Goal: Use online tool/utility: Utilize a website feature to perform a specific function

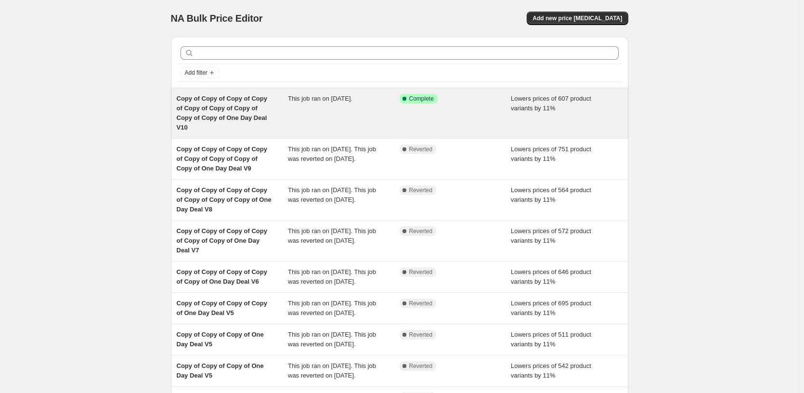
click at [415, 104] on div "Success Complete Complete" at bounding box center [455, 113] width 112 height 39
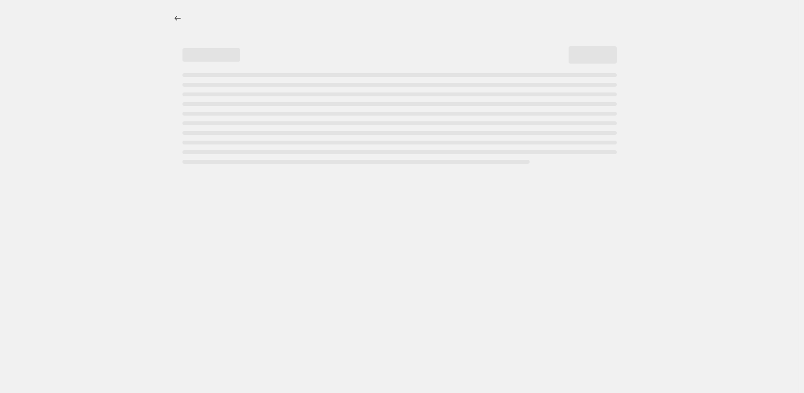
select select "percentage"
select select "pp"
select select "tag"
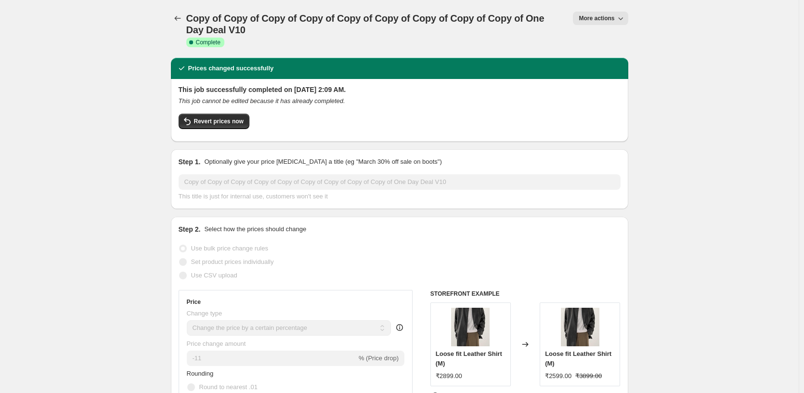
click at [594, 21] on span "More actions" at bounding box center [596, 18] width 36 height 8
click at [621, 58] on span "Copy to new job" at bounding box center [602, 54] width 45 height 7
select select "percentage"
select select "pp"
select select "tag"
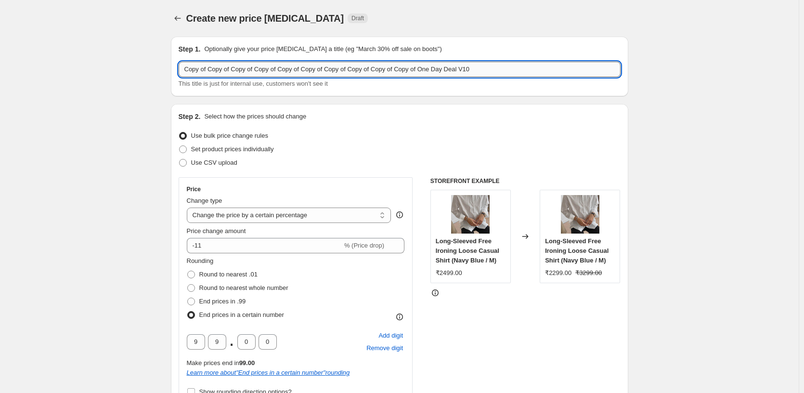
click at [520, 70] on input "Copy of Copy of Copy of Copy of Copy of Copy of Copy of Copy of Copy of Copy of…" at bounding box center [400, 69] width 442 height 15
type input "Copy of Copy of Copy of Copy of Copy of Copy of Copy of Copy of Copy of Copy of…"
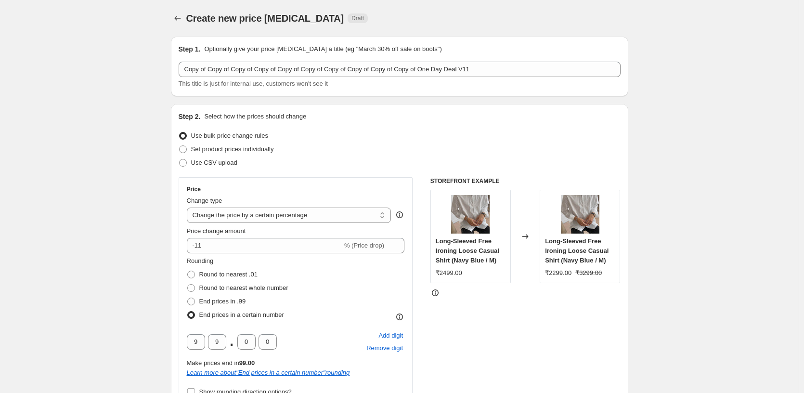
drag, startPoint x: 736, startPoint y: 279, endPoint x: 729, endPoint y: 279, distance: 7.2
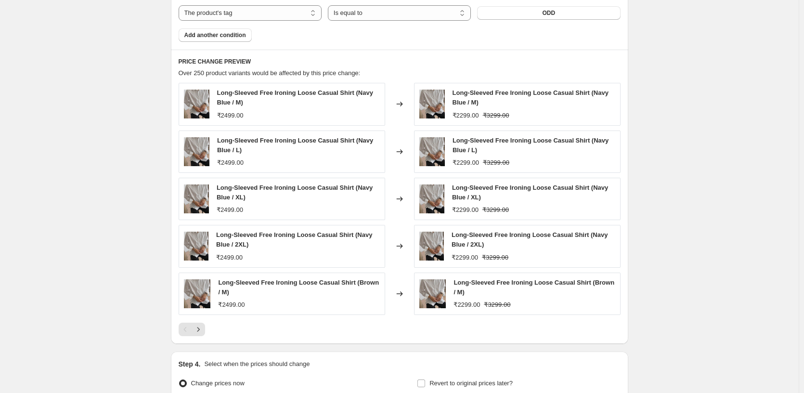
scroll to position [937, 0]
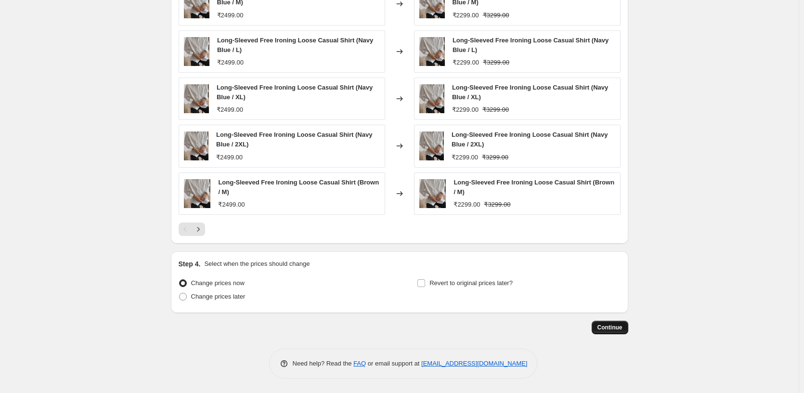
click at [607, 331] on span "Continue" at bounding box center [609, 327] width 25 height 8
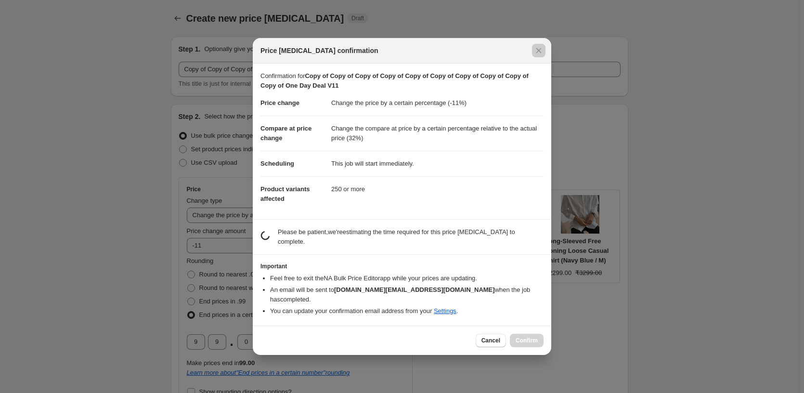
click at [607, 331] on div at bounding box center [402, 196] width 804 height 393
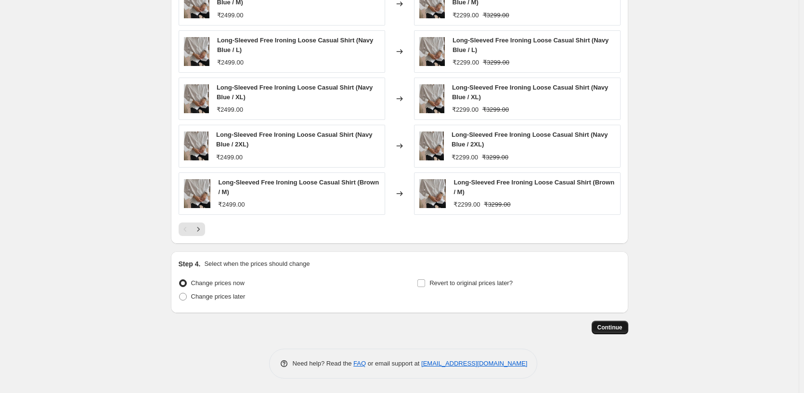
click at [616, 332] on button "Continue" at bounding box center [609, 327] width 37 height 13
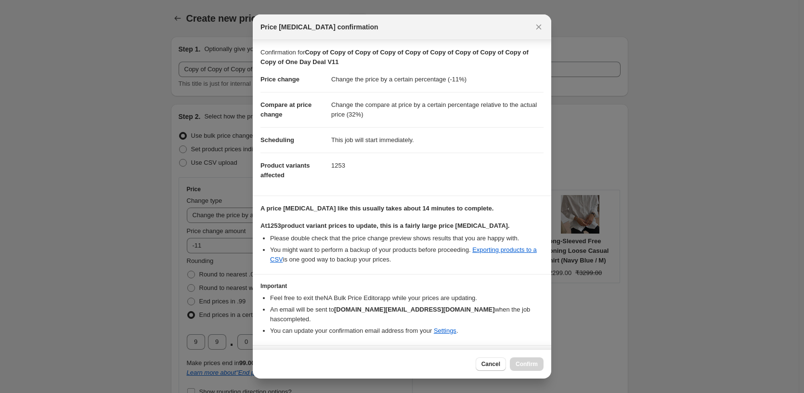
scroll to position [26, 0]
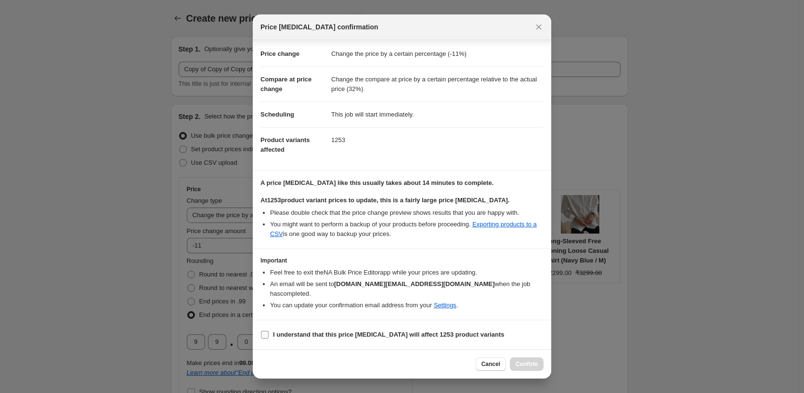
click at [300, 329] on label "I understand that this price [MEDICAL_DATA] will affect 1253 product variants" at bounding box center [382, 334] width 244 height 13
click at [269, 331] on input "I understand that this price [MEDICAL_DATA] will affect 1253 product variants" at bounding box center [265, 335] width 8 height 8
checkbox input "true"
click at [530, 364] on span "Confirm" at bounding box center [526, 364] width 22 height 8
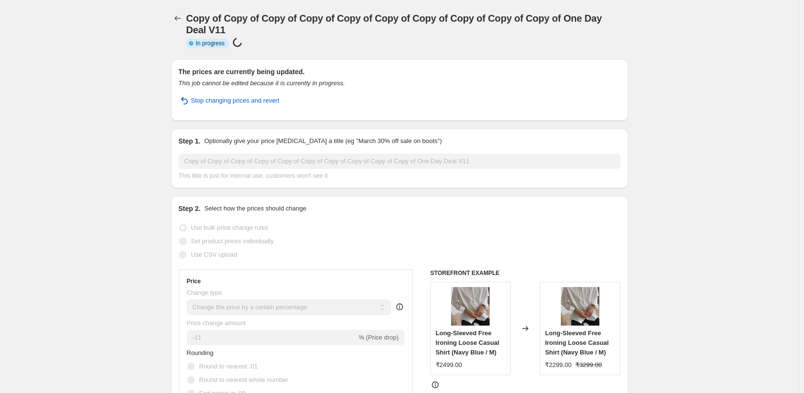
click at [180, 19] on icon "Price change jobs" at bounding box center [178, 18] width 10 height 10
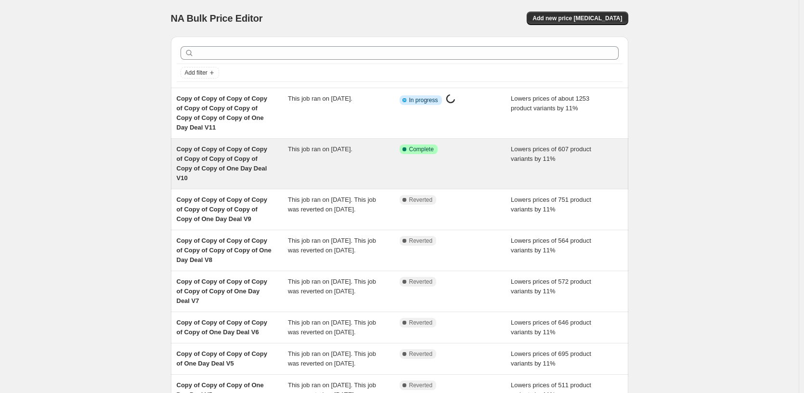
click at [450, 154] on div "Success Complete Complete" at bounding box center [455, 163] width 112 height 39
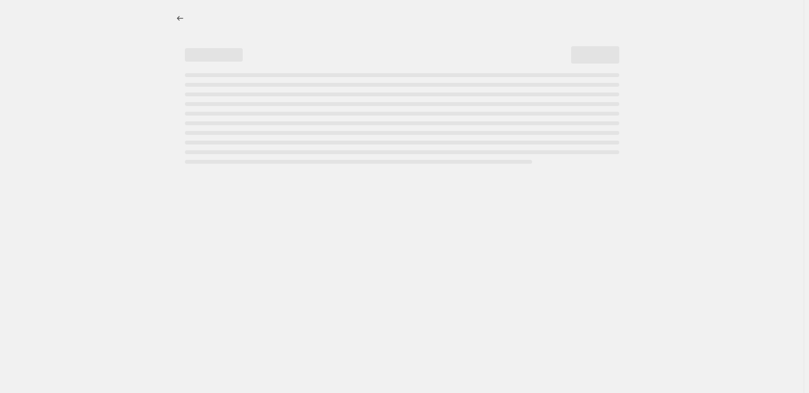
select select "percentage"
select select "pp"
select select "tag"
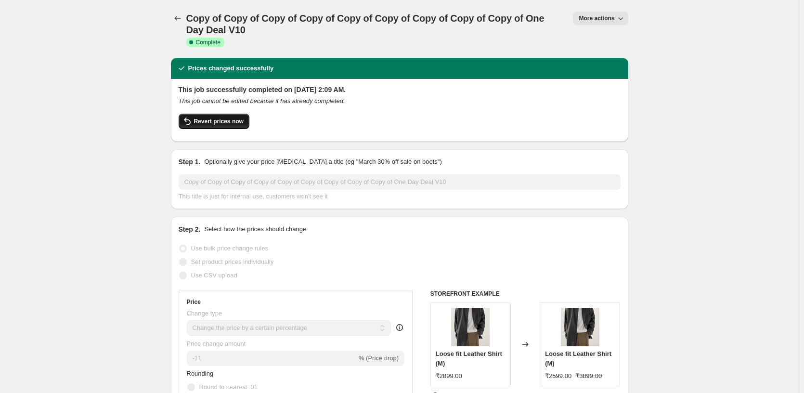
click at [206, 117] on button "Revert prices now" at bounding box center [214, 121] width 71 height 15
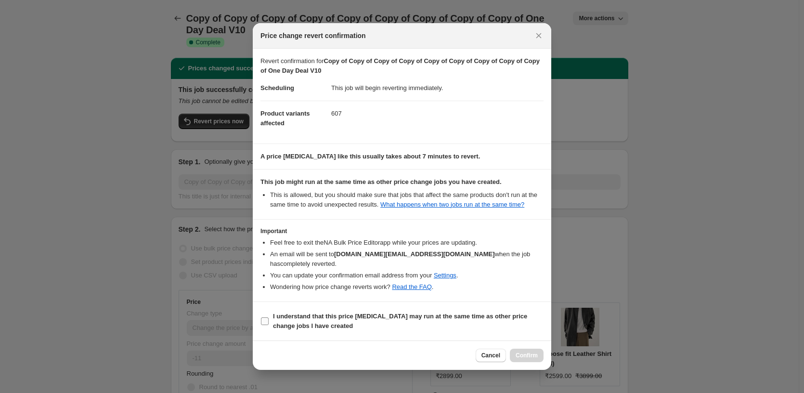
click at [296, 323] on b "I understand that this price [MEDICAL_DATA] may run at the same time as other p…" at bounding box center [400, 320] width 254 height 17
click at [269, 323] on input "I understand that this price [MEDICAL_DATA] may run at the same time as other p…" at bounding box center [265, 321] width 8 height 8
checkbox input "true"
click at [538, 348] on button "Confirm" at bounding box center [527, 354] width 34 height 13
